Goal: Navigation & Orientation: Find specific page/section

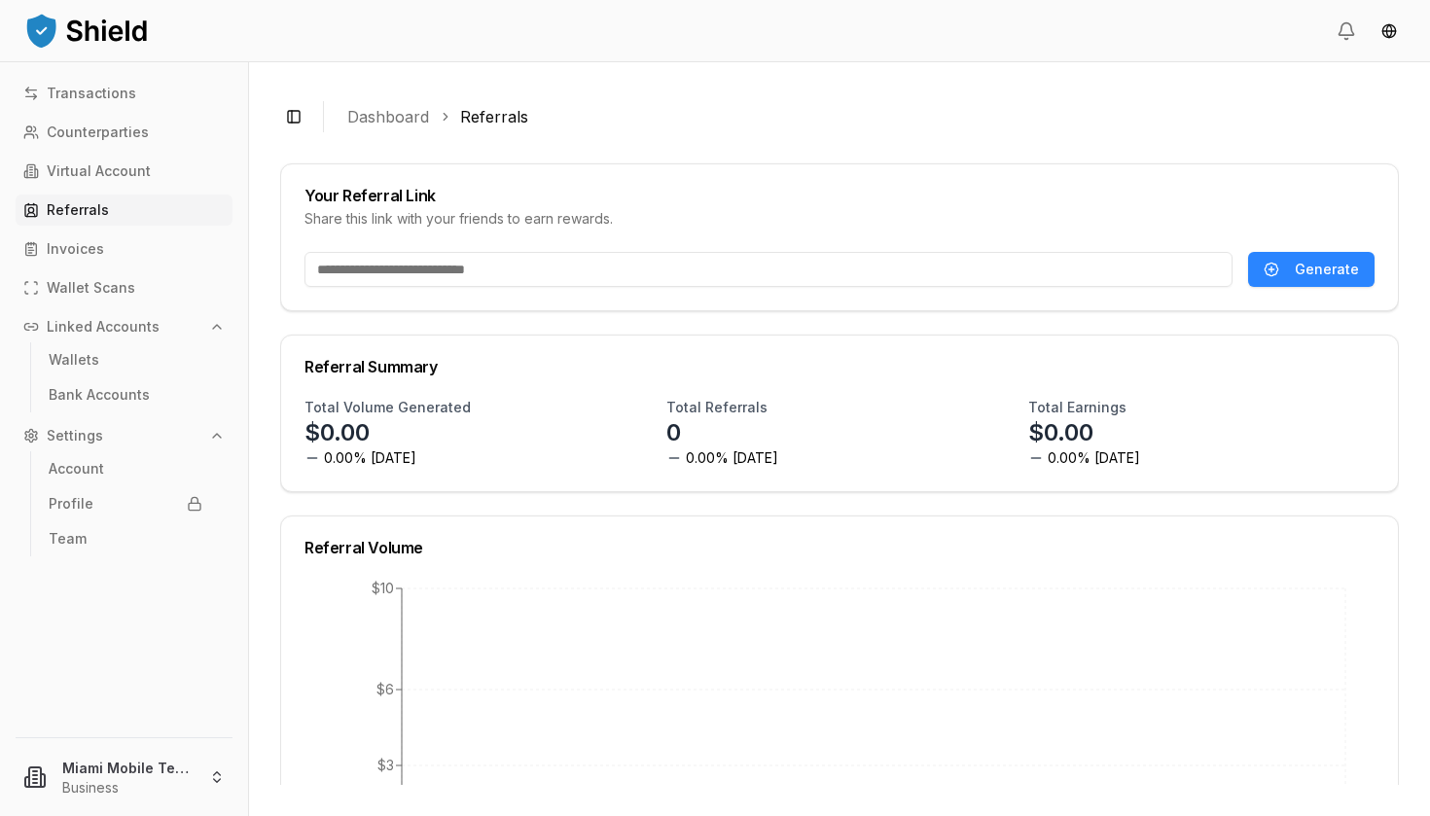
scroll to position [282, 0]
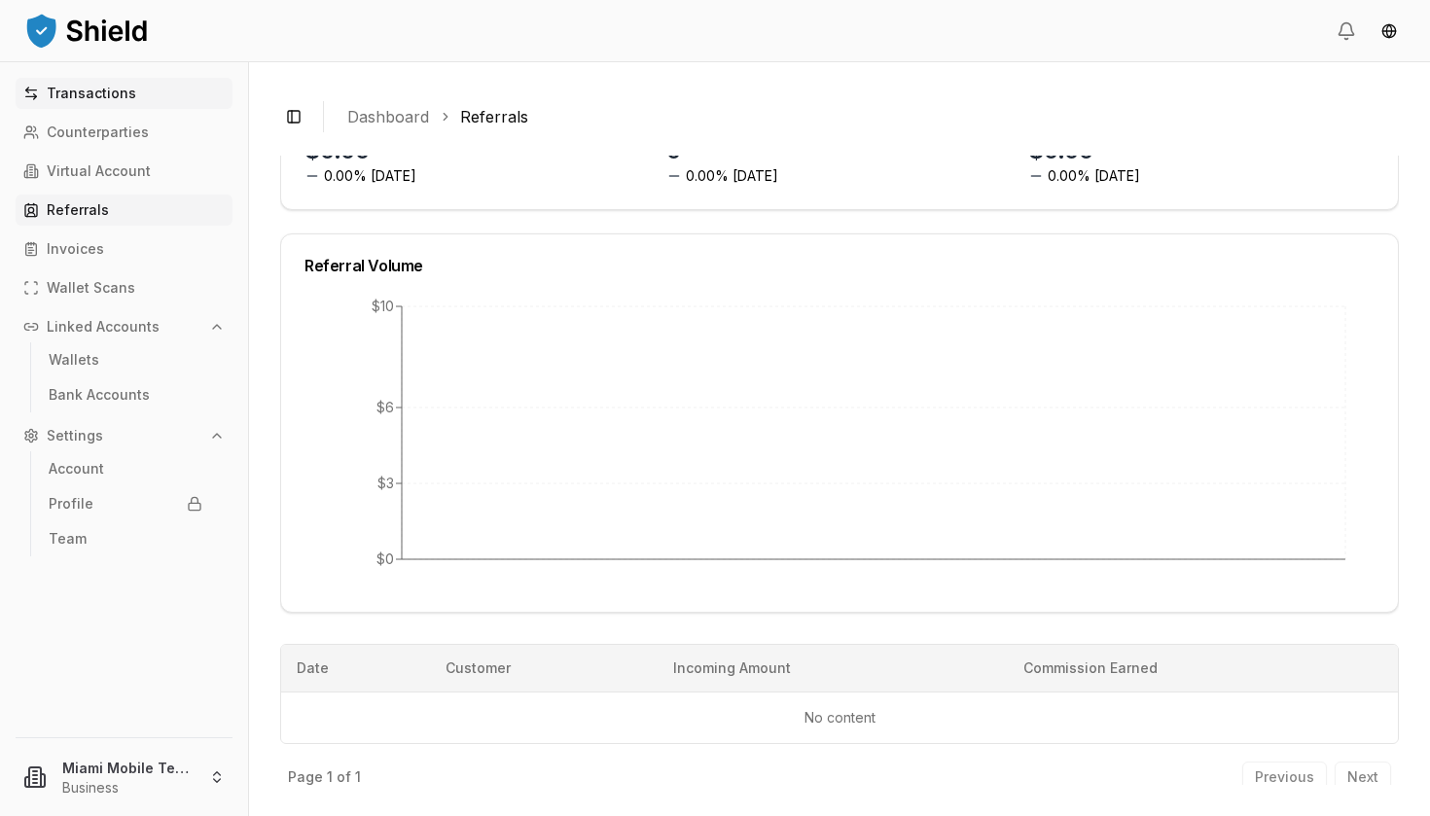
click at [103, 90] on p "Transactions" at bounding box center [91, 94] width 89 height 14
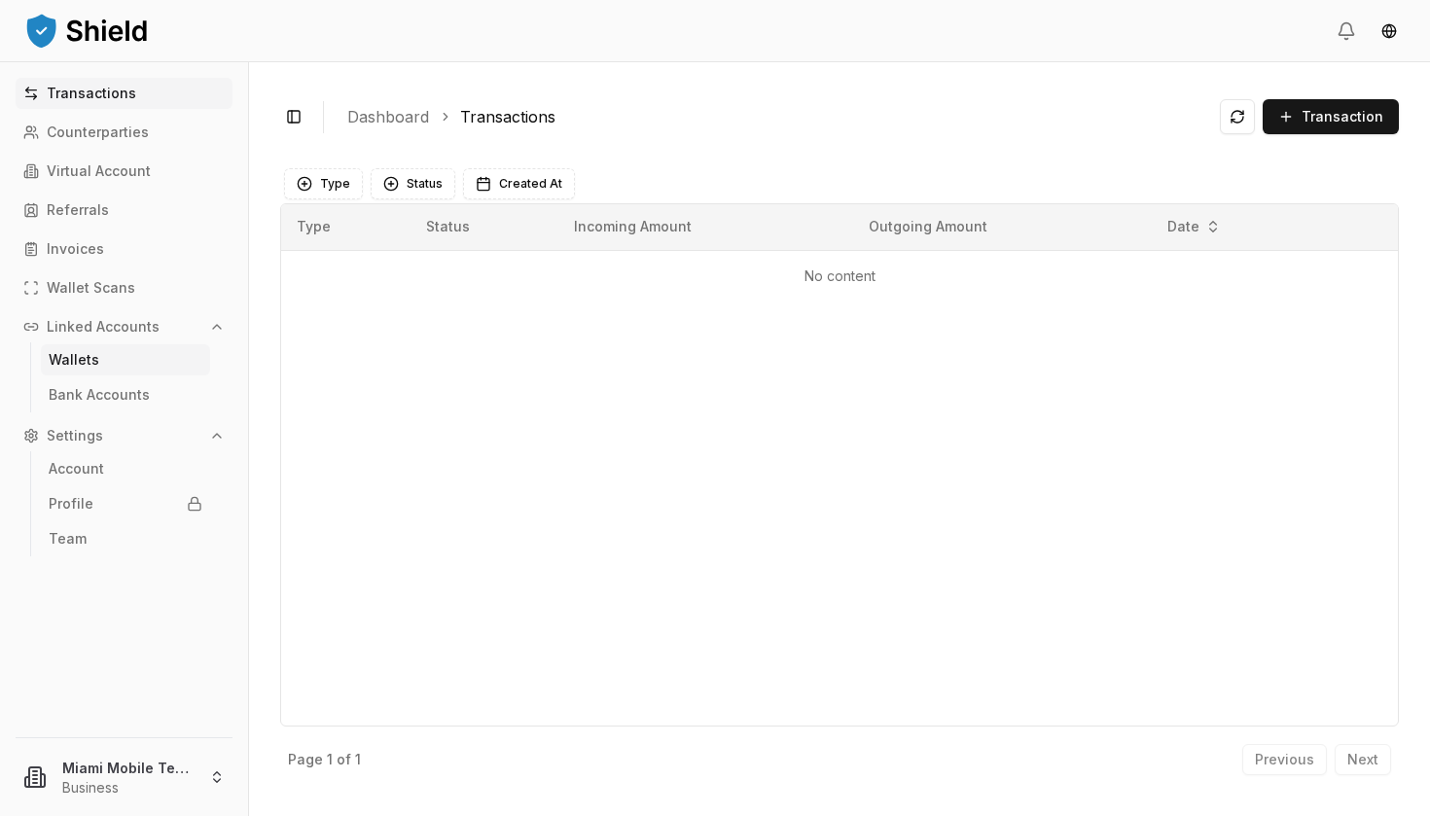
click at [71, 355] on p "Wallets" at bounding box center [74, 360] width 51 height 14
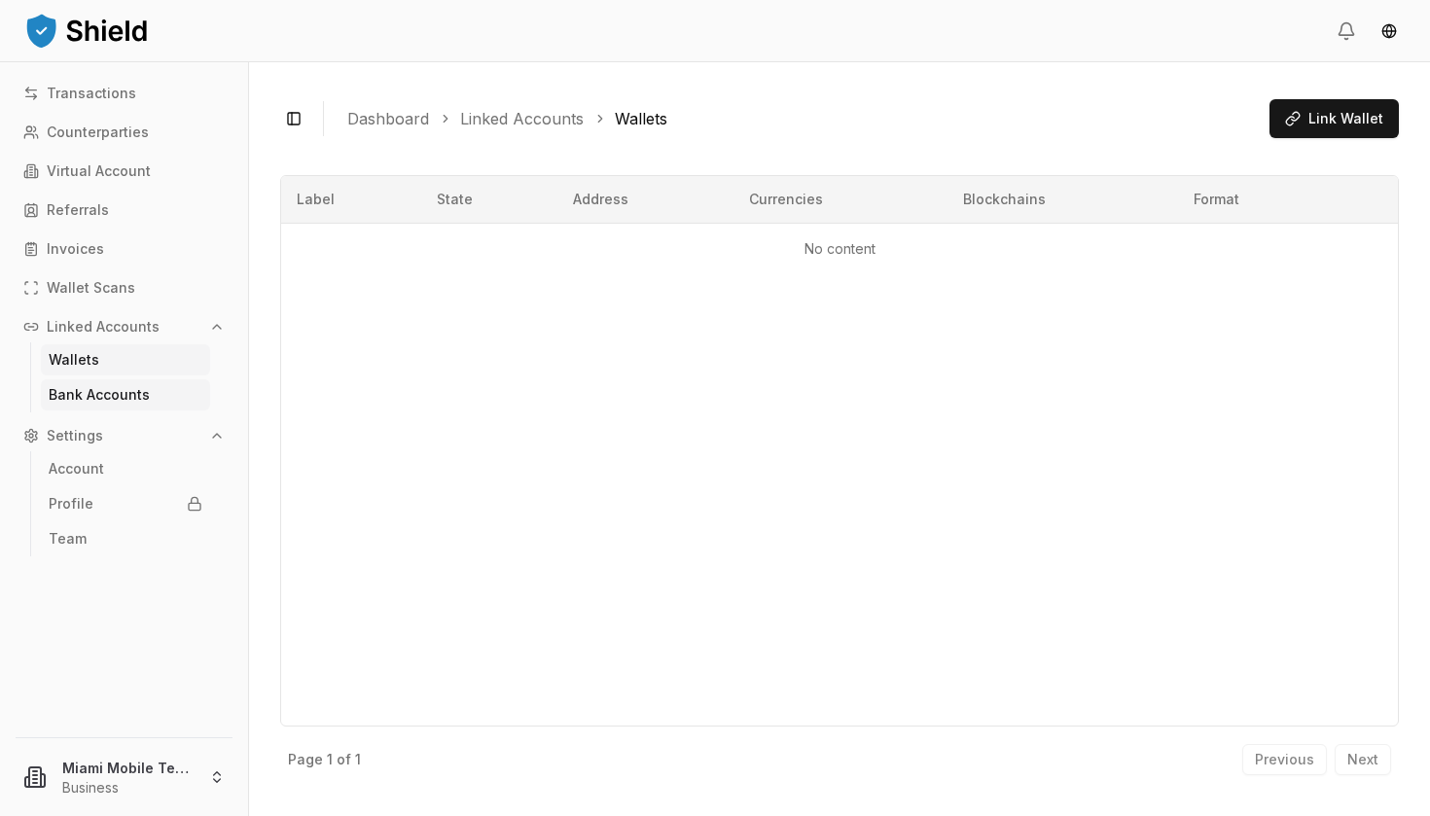
click at [101, 396] on p "Bank Accounts" at bounding box center [99, 395] width 101 height 14
